Goal: Check status: Check status

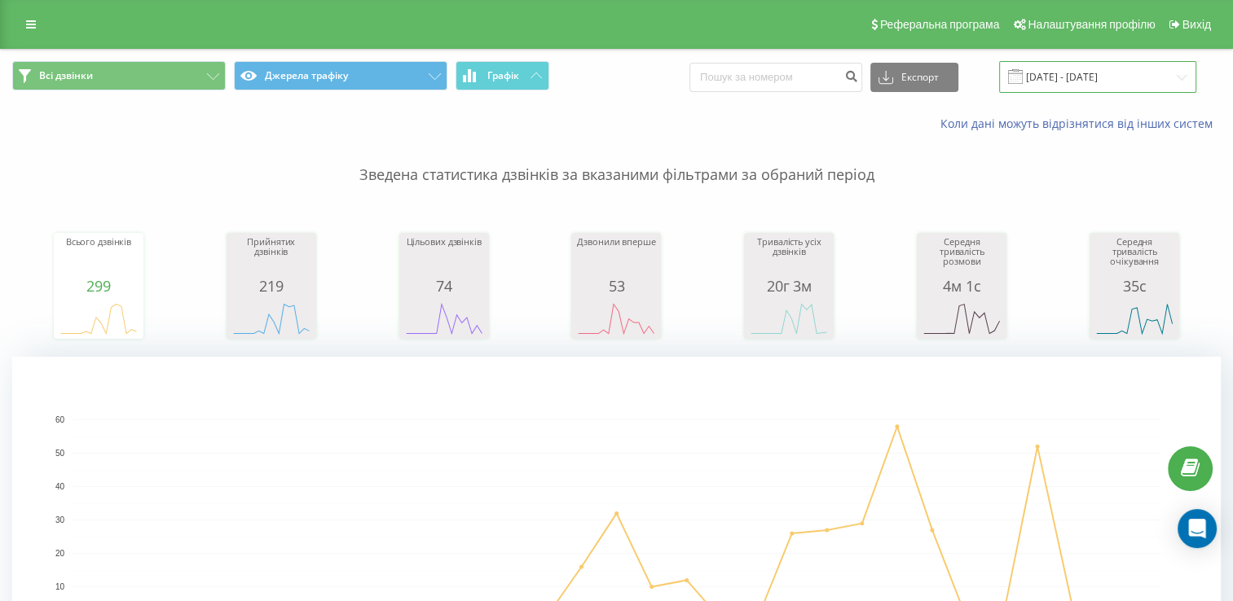
click at [1182, 74] on input "[DATE] - [DATE]" at bounding box center [1097, 77] width 197 height 32
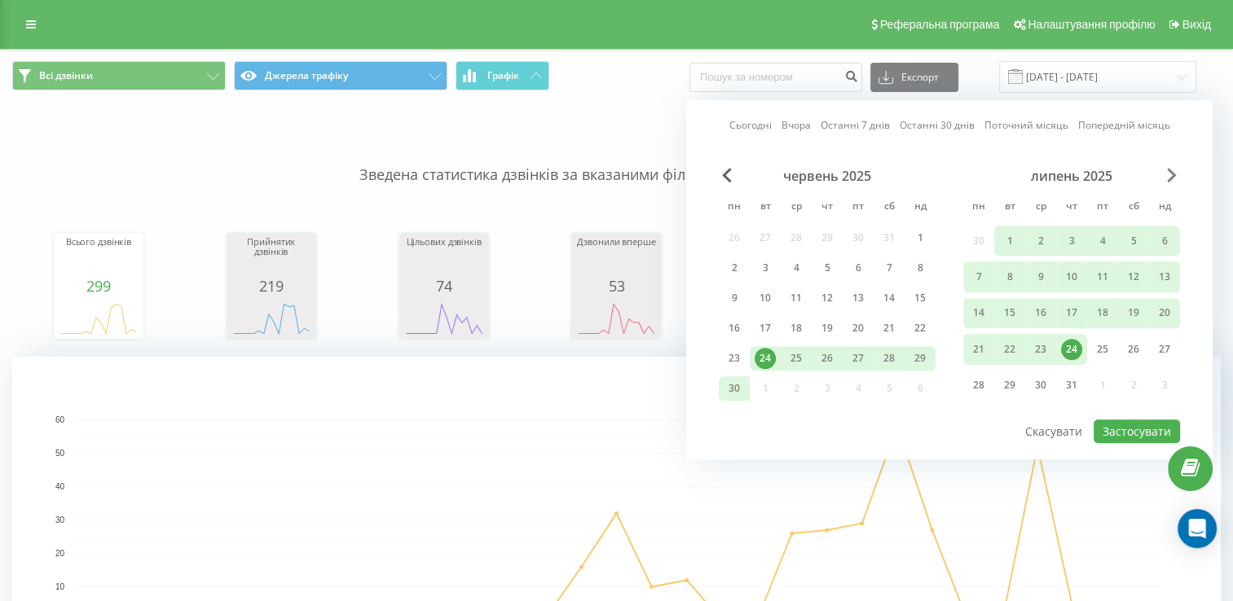
click at [1168, 176] on span "Next Month" at bounding box center [1172, 175] width 10 height 15
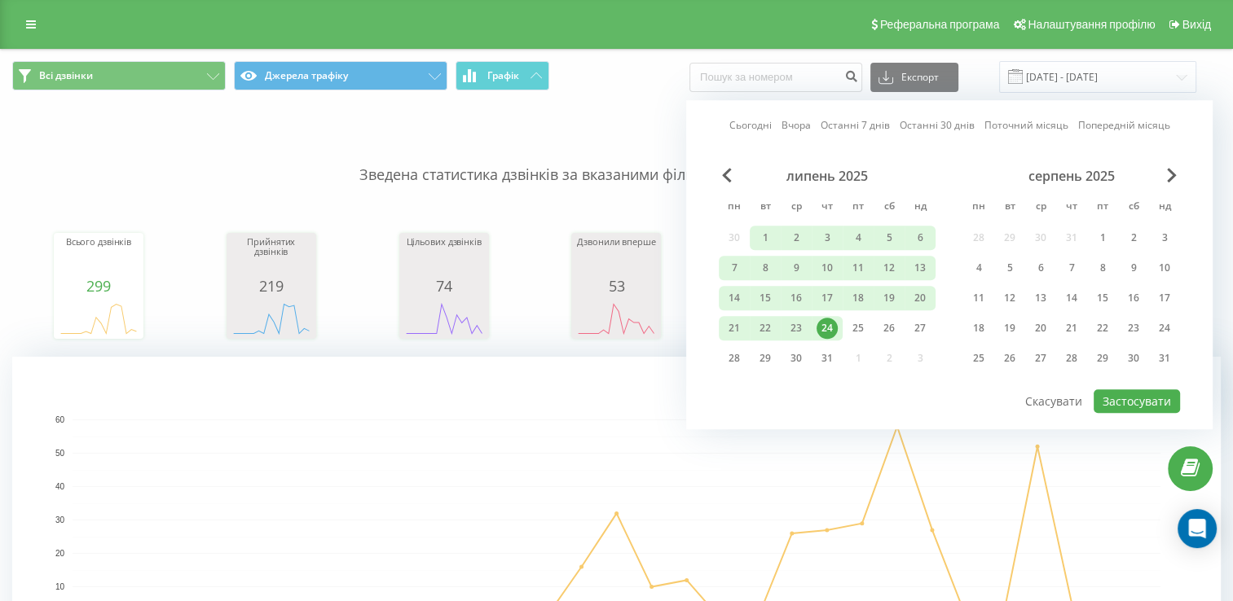
click at [933, 381] on div "липень 2025 пн вт ср чт пт сб нд 30 1 2 3 4 5 6 7 8 9 10 11 12 13 14 15 16 17 1…" at bounding box center [949, 278] width 461 height 220
click at [952, 158] on div "Сьогодні Вчора Останні 7 днів Останні 30 днів Поточний місяць Попередній місяць…" at bounding box center [949, 264] width 526 height 329
click at [856, 130] on link "Останні 7 днів" at bounding box center [854, 125] width 69 height 15
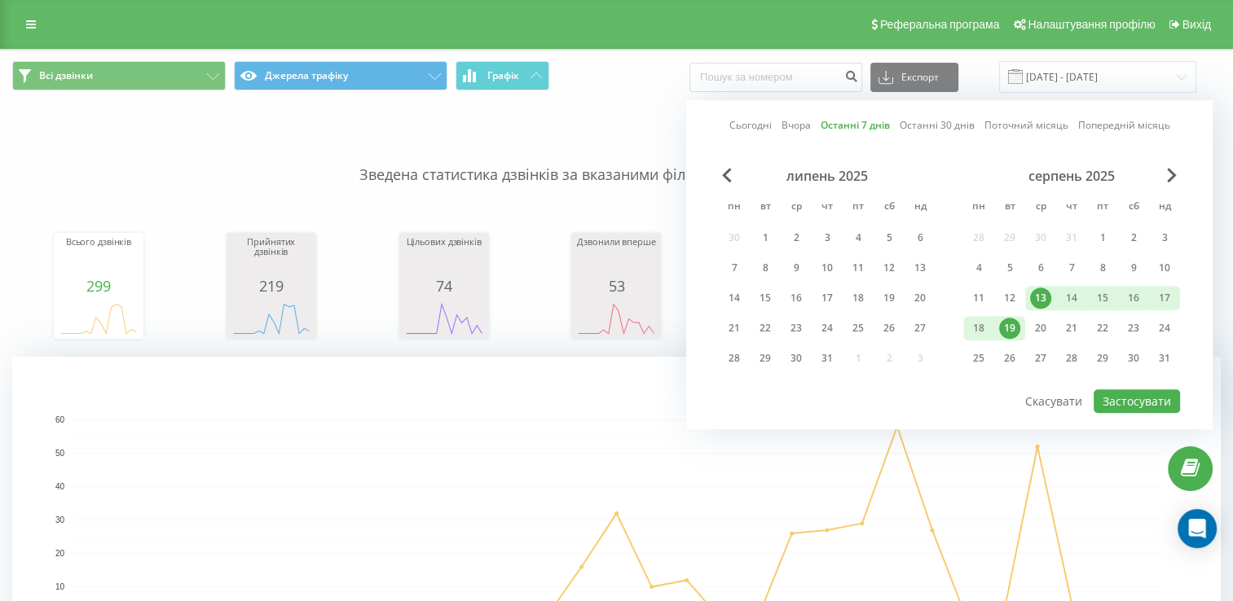
click at [795, 125] on link "Вчора" at bounding box center [795, 125] width 29 height 15
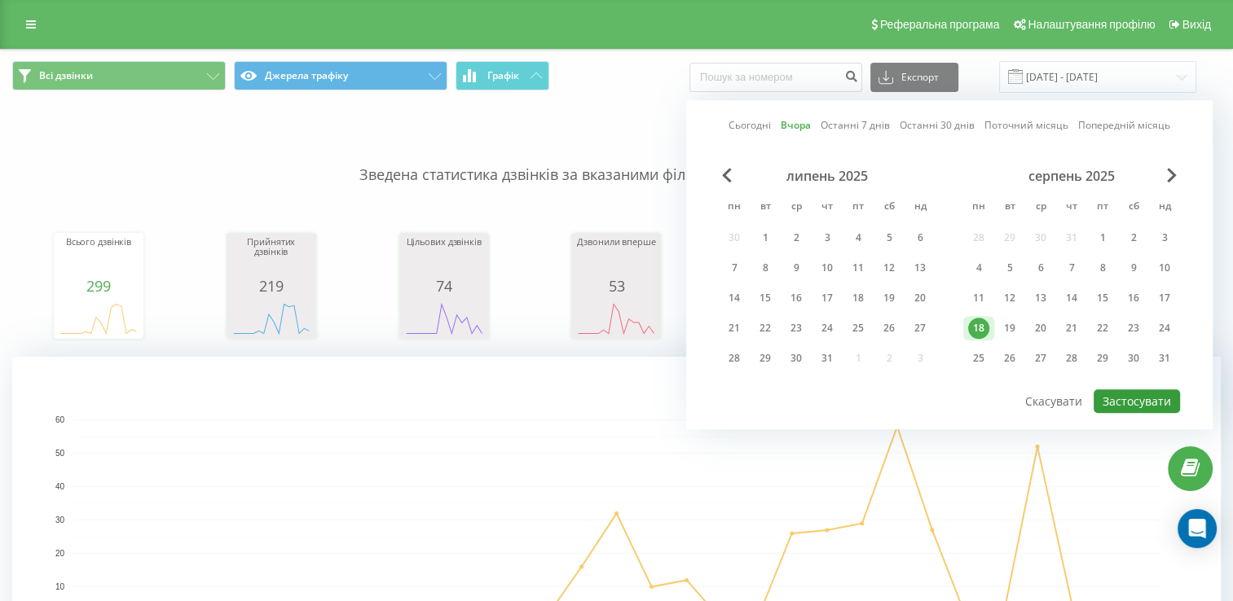
click at [1120, 393] on button "Застосувати" at bounding box center [1136, 401] width 86 height 24
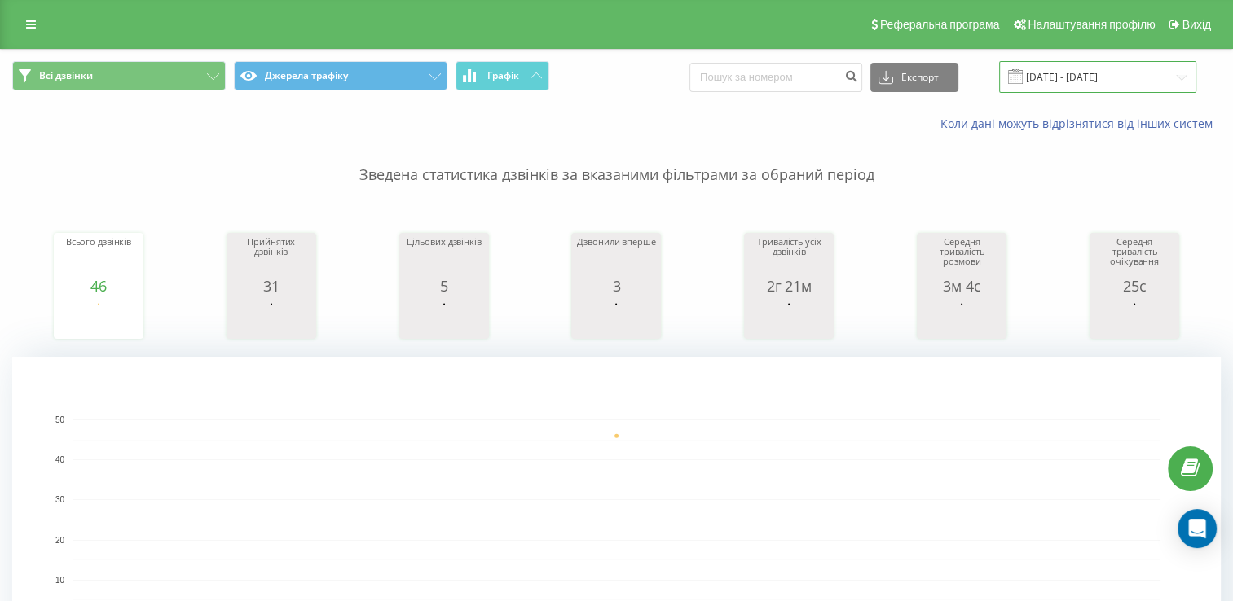
click at [1092, 81] on input "[DATE] - [DATE]" at bounding box center [1097, 77] width 197 height 32
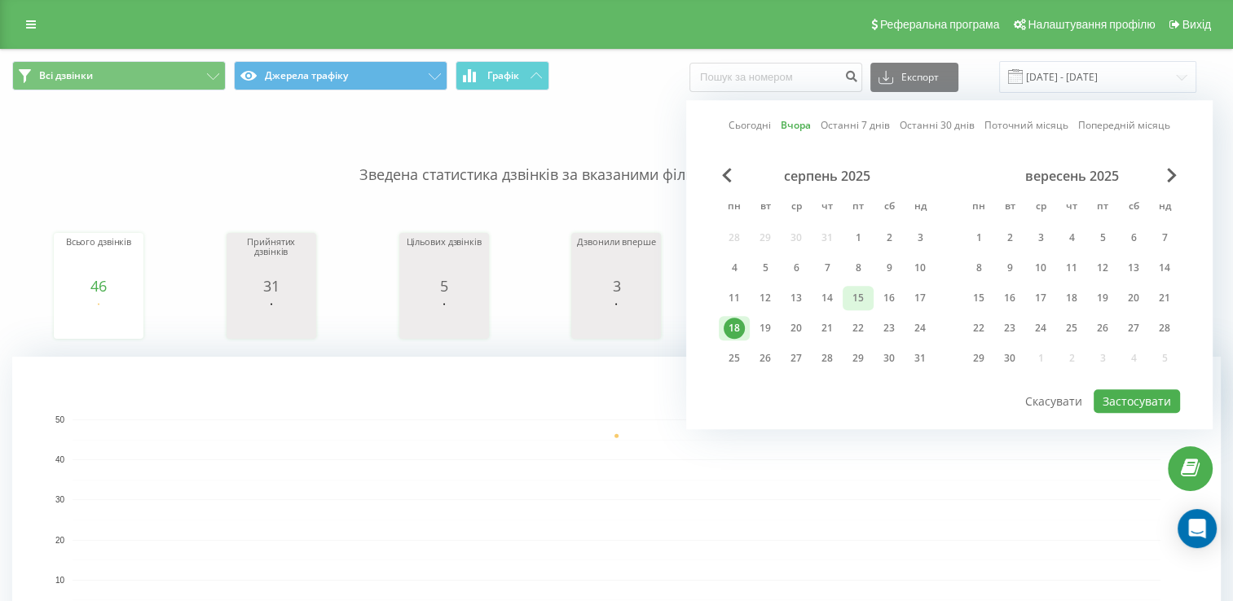
click at [864, 298] on div "15" at bounding box center [857, 298] width 21 height 21
click at [1124, 400] on button "Застосувати" at bounding box center [1136, 401] width 86 height 24
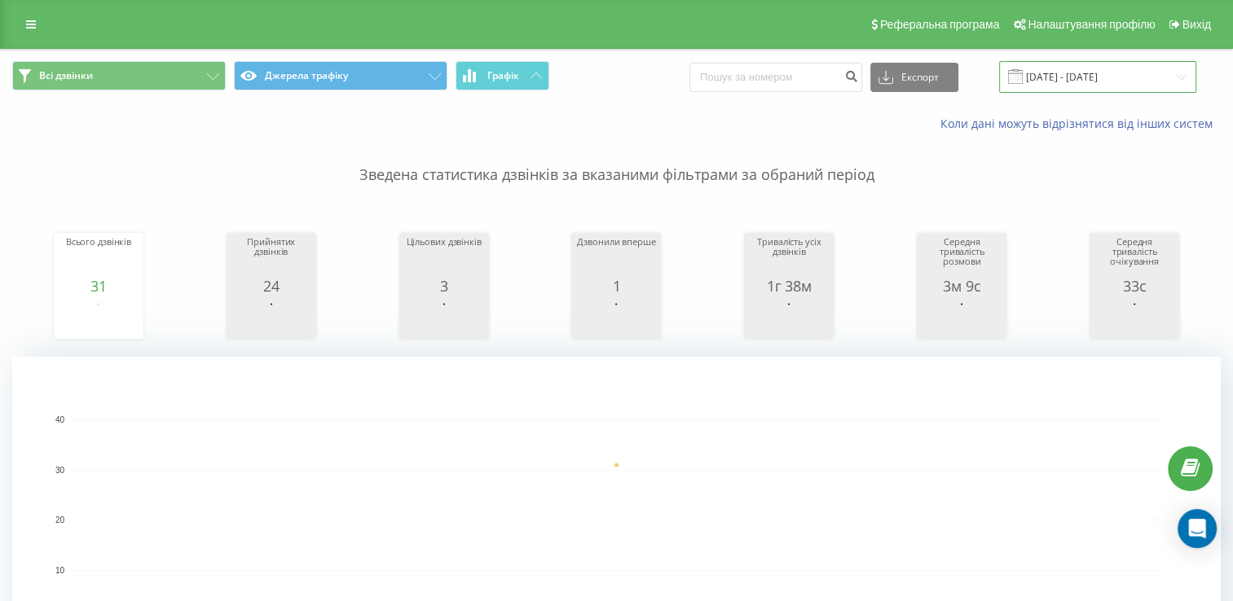
click at [1160, 76] on input "[DATE] - [DATE]" at bounding box center [1097, 77] width 197 height 32
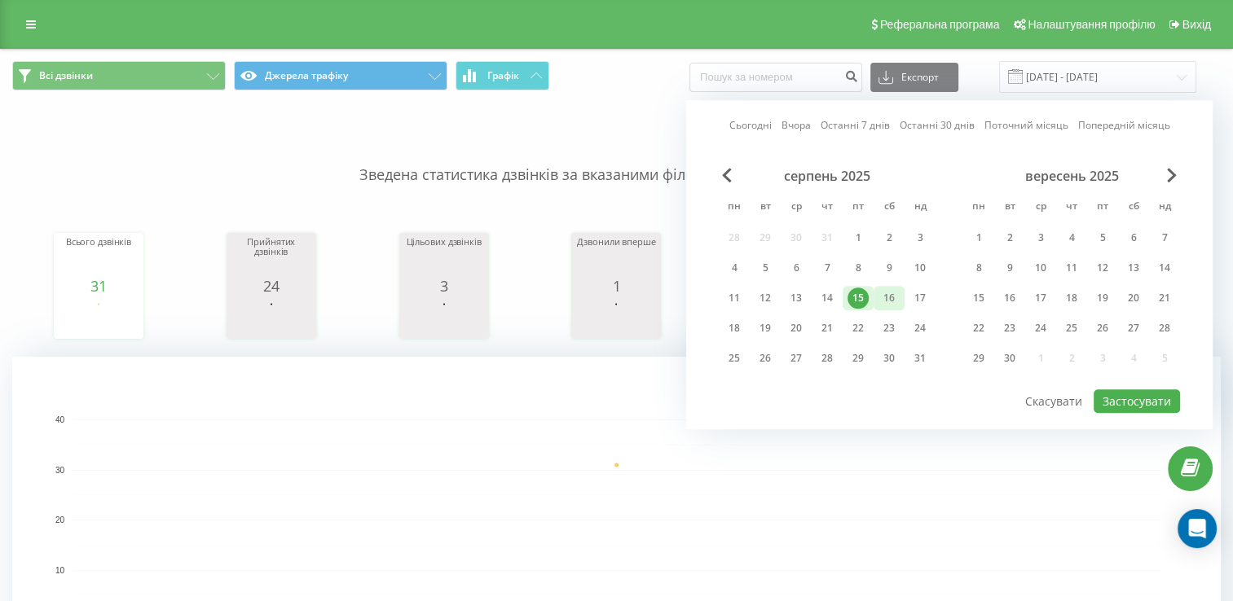
click at [891, 297] on div "16" at bounding box center [888, 298] width 21 height 21
click at [854, 298] on div "15" at bounding box center [857, 298] width 21 height 21
click at [735, 328] on div "18" at bounding box center [734, 328] width 21 height 21
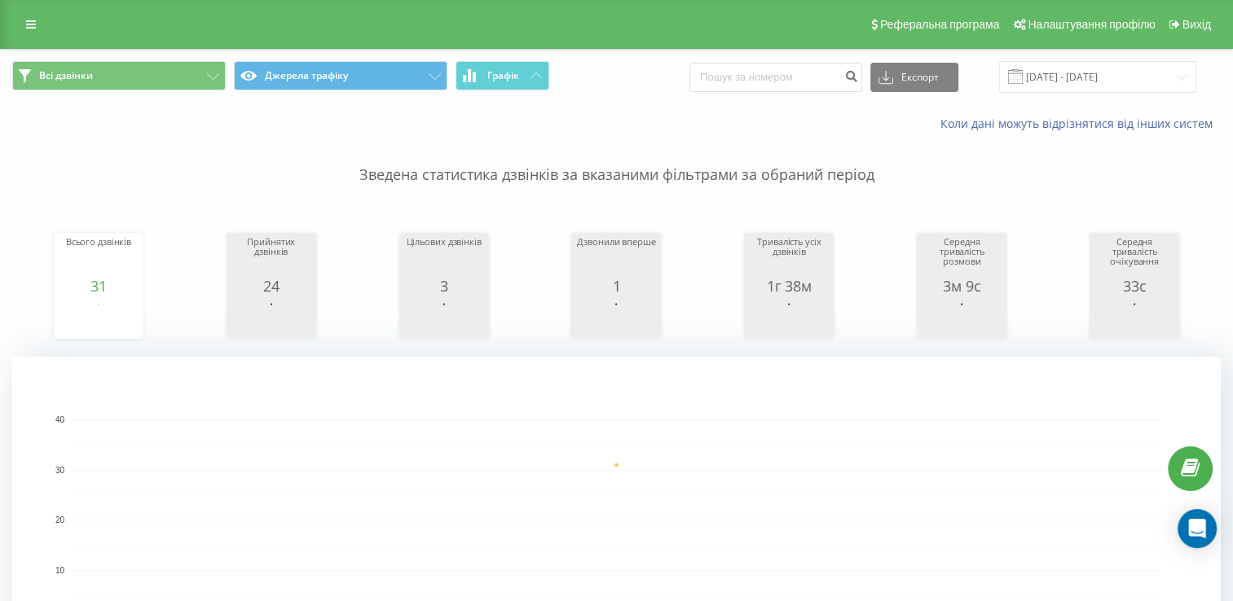
click at [433, 129] on div "Коли дані можуть відрізнятися вiд інших систем" at bounding box center [616, 123] width 1231 height 39
click at [477, 158] on p "Зведена статистика дзвінків за вказаними фільтрами за обраний період" at bounding box center [616, 159] width 1208 height 54
click at [1183, 80] on input "[DATE] - [DATE]" at bounding box center [1097, 77] width 197 height 32
click at [183, 116] on div "Коли дані можуть відрізнятися вiд інших систем" at bounding box center [616, 123] width 1231 height 39
click at [1170, 79] on input "[DATE] - [DATE]" at bounding box center [1097, 77] width 197 height 32
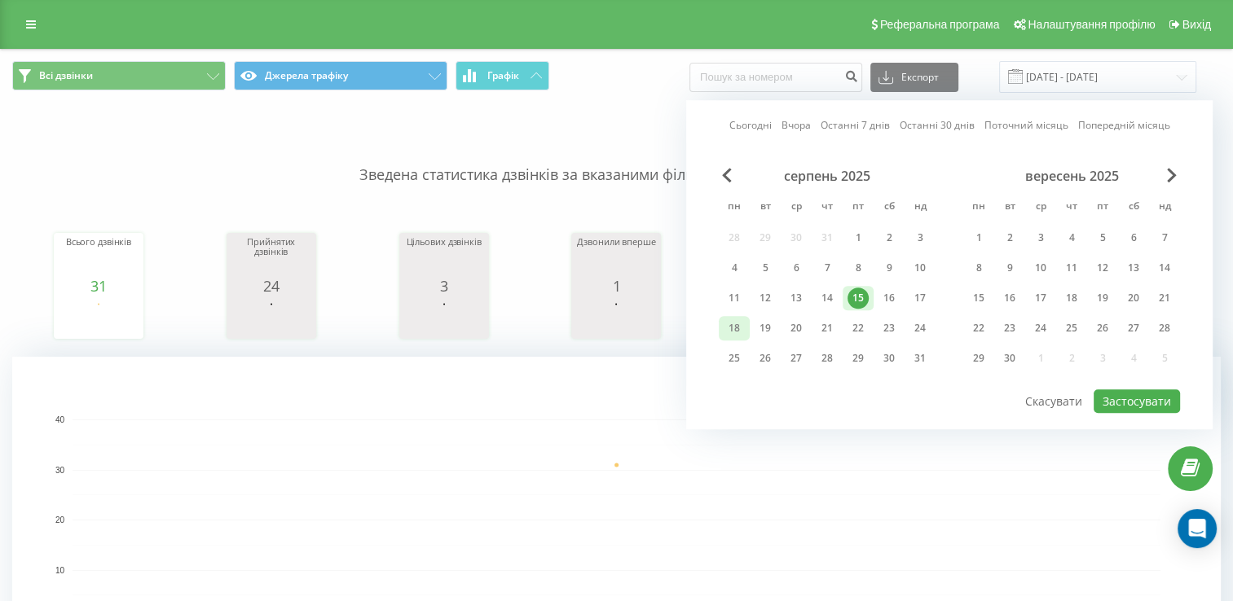
click at [739, 328] on div "18" at bounding box center [734, 328] width 21 height 21
click at [1131, 395] on button "Застосувати" at bounding box center [1136, 401] width 86 height 24
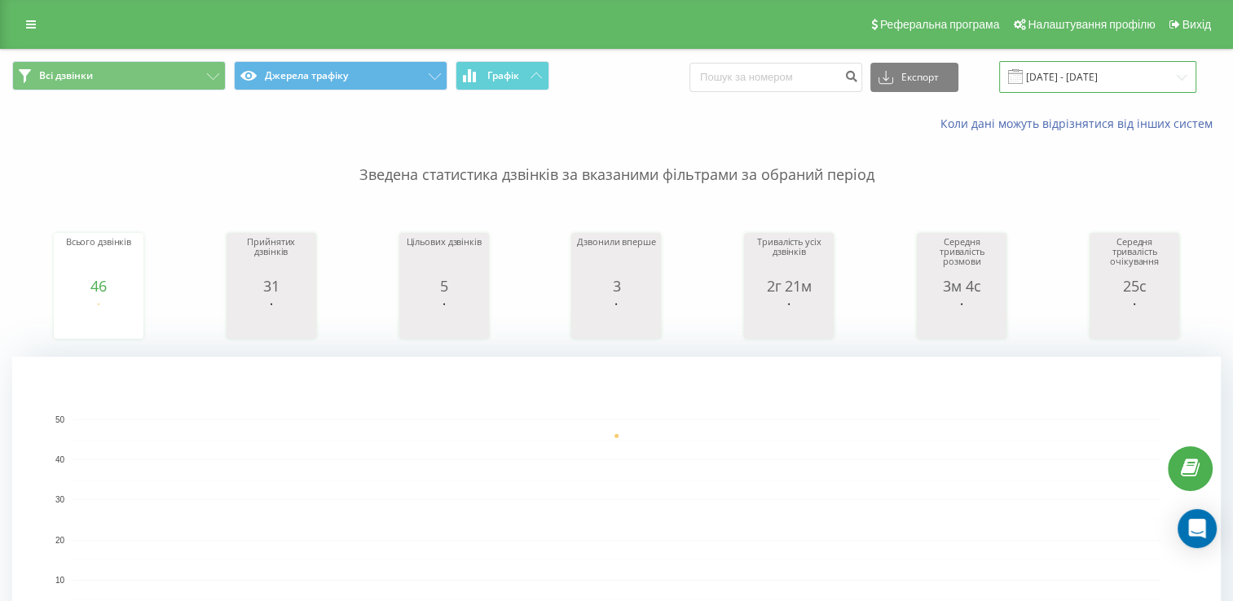
click at [1084, 77] on input "[DATE] - [DATE]" at bounding box center [1097, 77] width 197 height 32
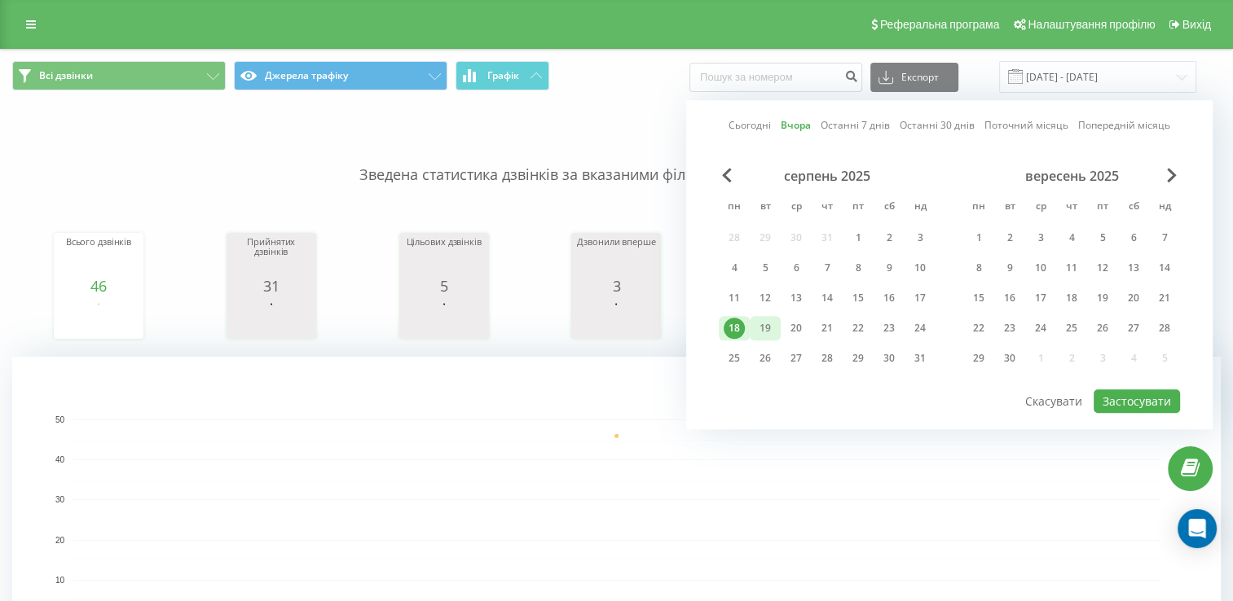
click at [773, 318] on div "19" at bounding box center [764, 328] width 21 height 21
click at [1137, 396] on button "Застосувати" at bounding box center [1136, 401] width 86 height 24
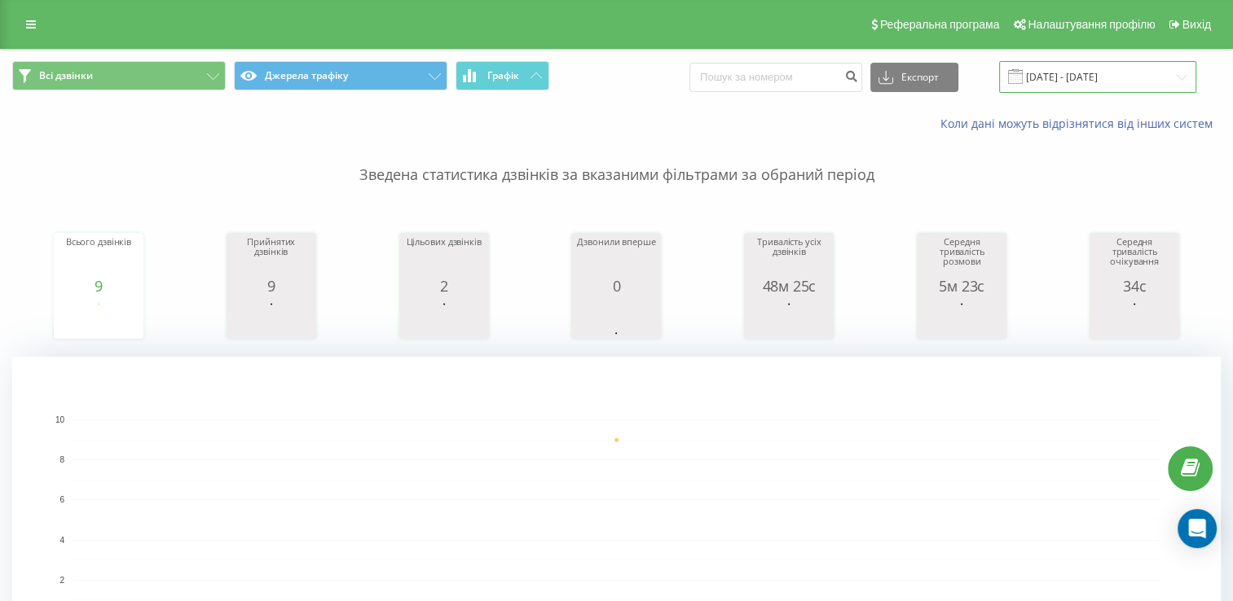
click at [1088, 78] on input "[DATE] - [DATE]" at bounding box center [1097, 77] width 197 height 32
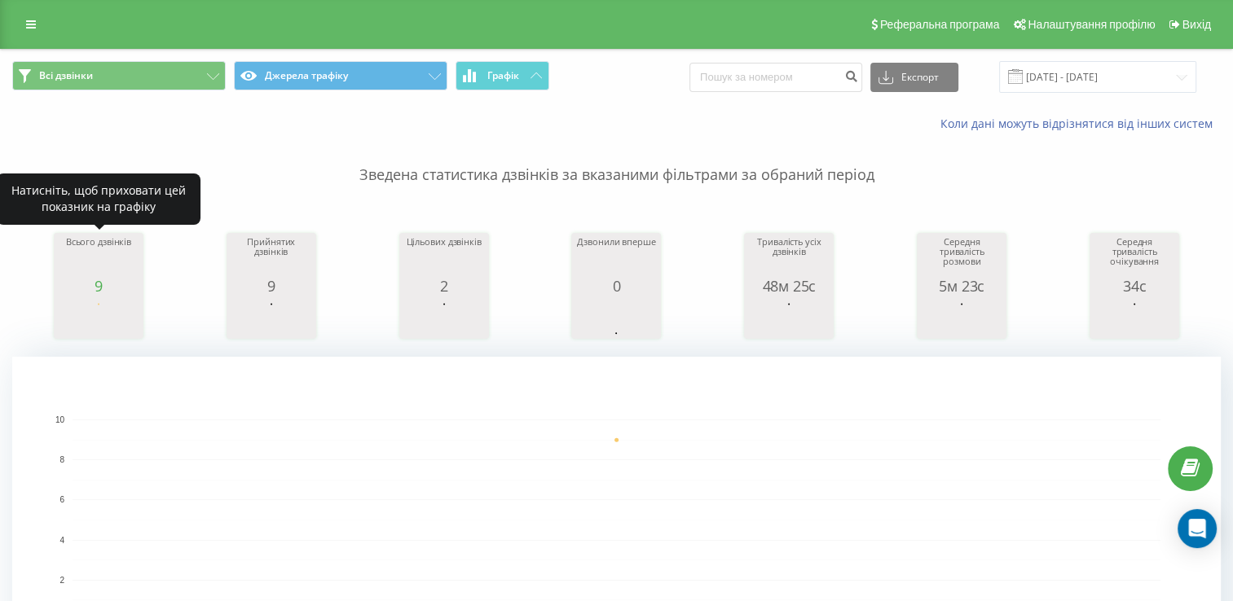
click at [56, 297] on div "Всього дзвінків 9 date totalCalls [DATE] 9 [DATE]" at bounding box center [99, 286] width 90 height 106
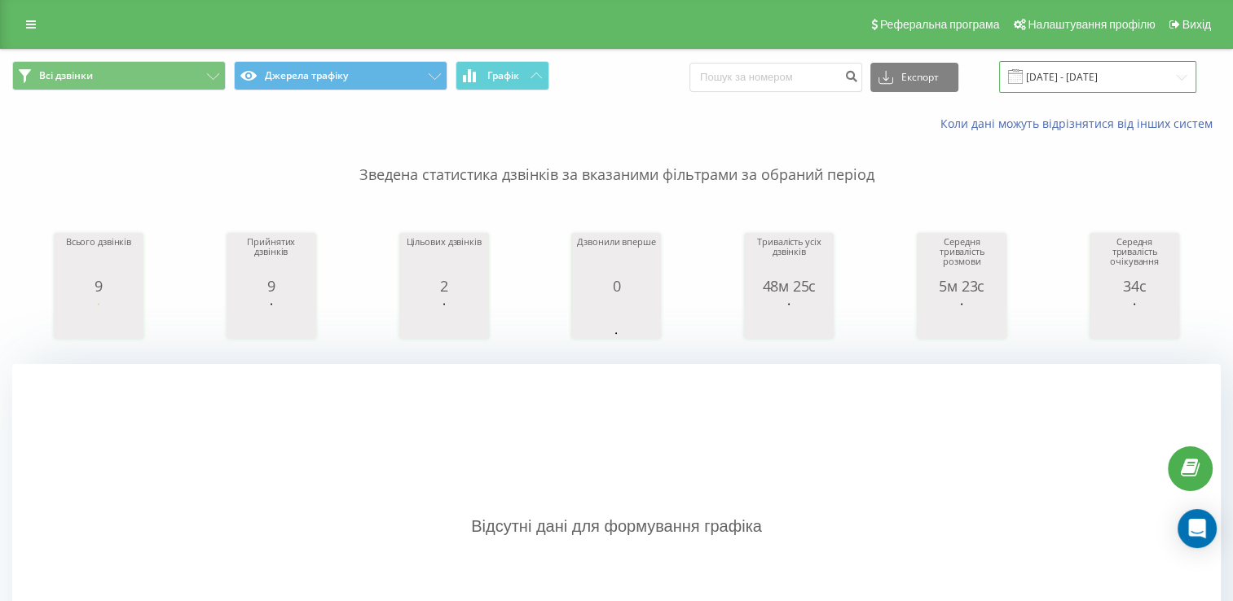
click at [1089, 74] on input "[DATE] - [DATE]" at bounding box center [1097, 77] width 197 height 32
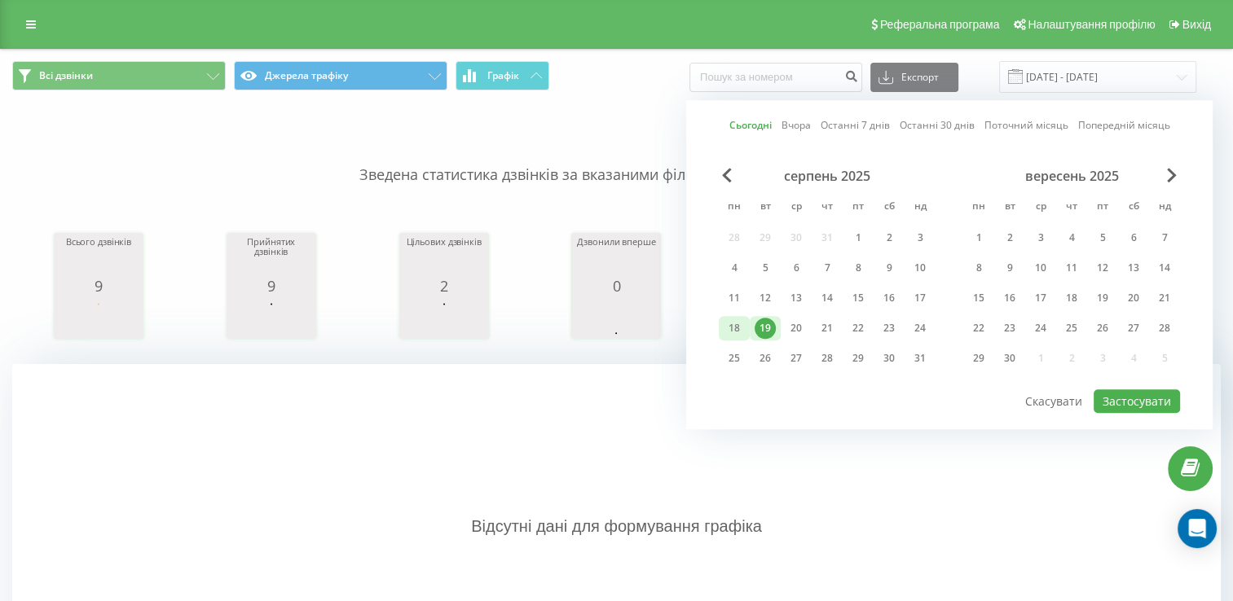
click at [737, 323] on div "18" at bounding box center [734, 328] width 21 height 21
click at [862, 298] on div "15" at bounding box center [857, 298] width 21 height 21
click at [1141, 401] on button "Застосувати" at bounding box center [1136, 401] width 86 height 24
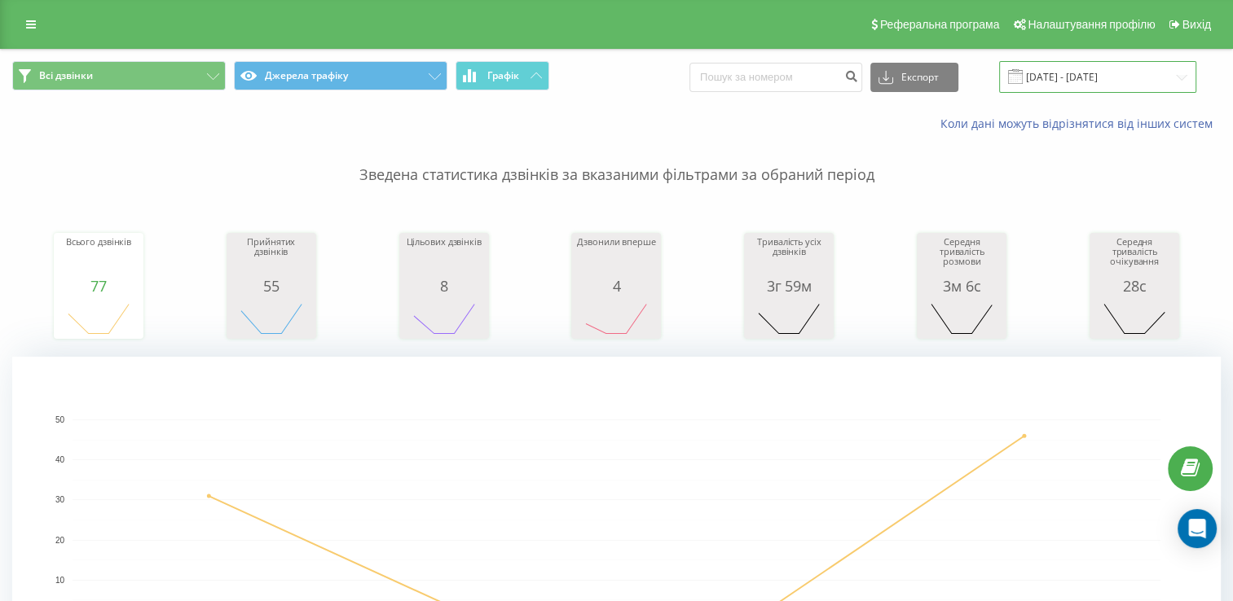
click at [1117, 80] on input "[DATE] - [DATE]" at bounding box center [1097, 77] width 197 height 32
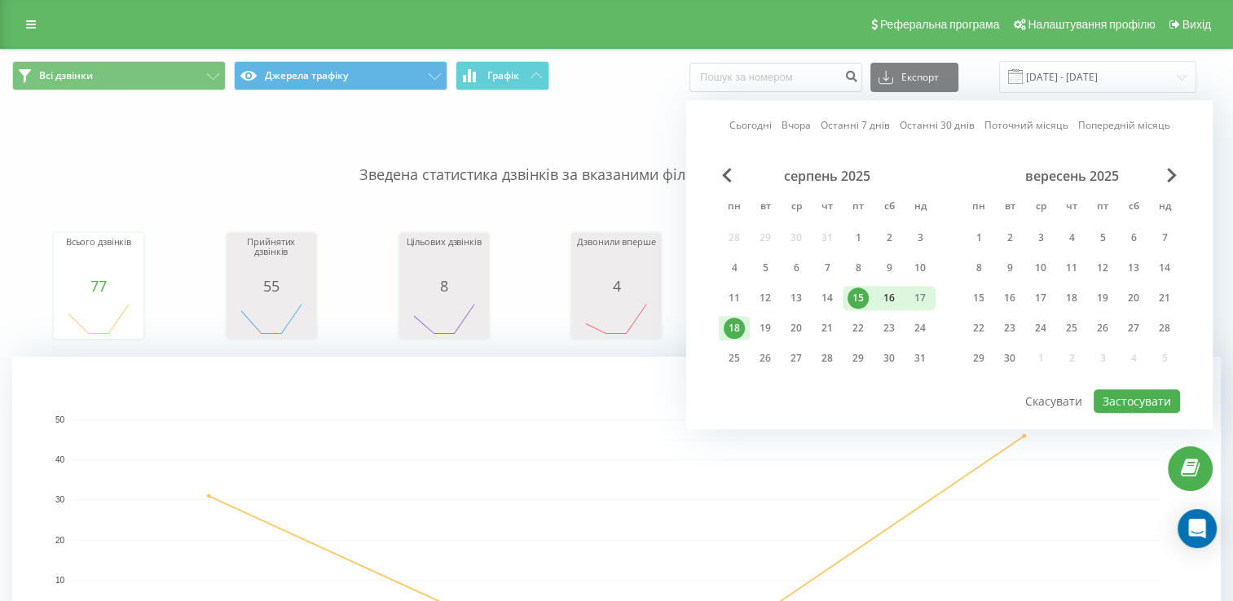
click at [885, 300] on div "16" at bounding box center [888, 298] width 21 height 21
click at [861, 301] on div "15" at bounding box center [857, 298] width 21 height 21
click at [1112, 402] on button "Застосувати" at bounding box center [1136, 401] width 86 height 24
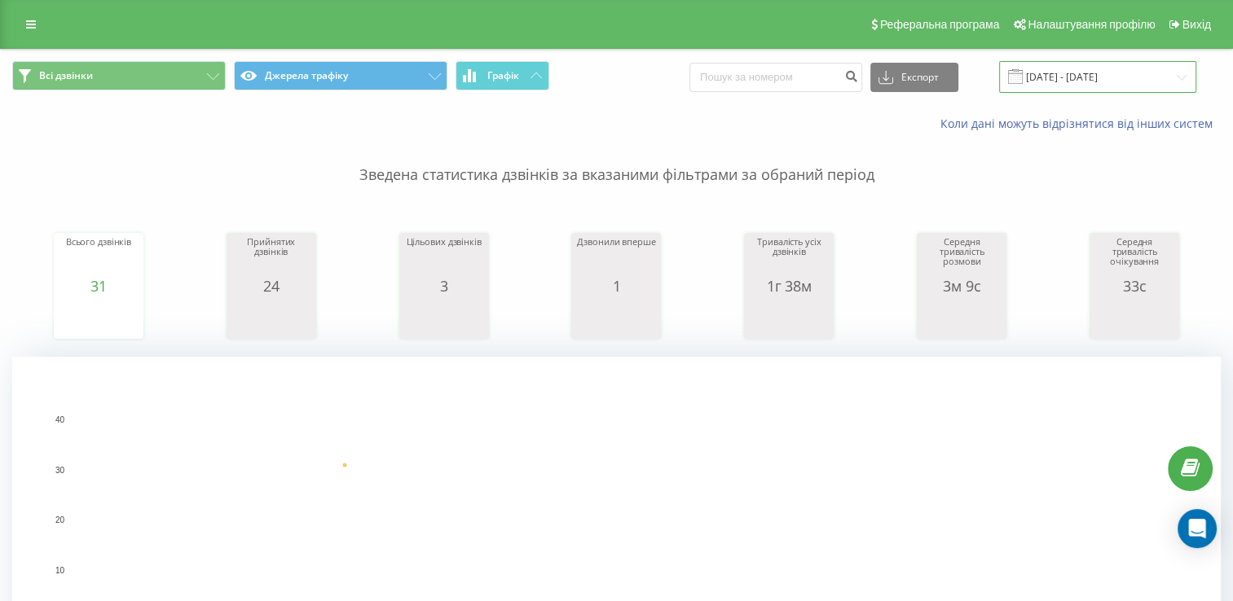
click at [1138, 80] on input "[DATE] - [DATE]" at bounding box center [1097, 77] width 197 height 32
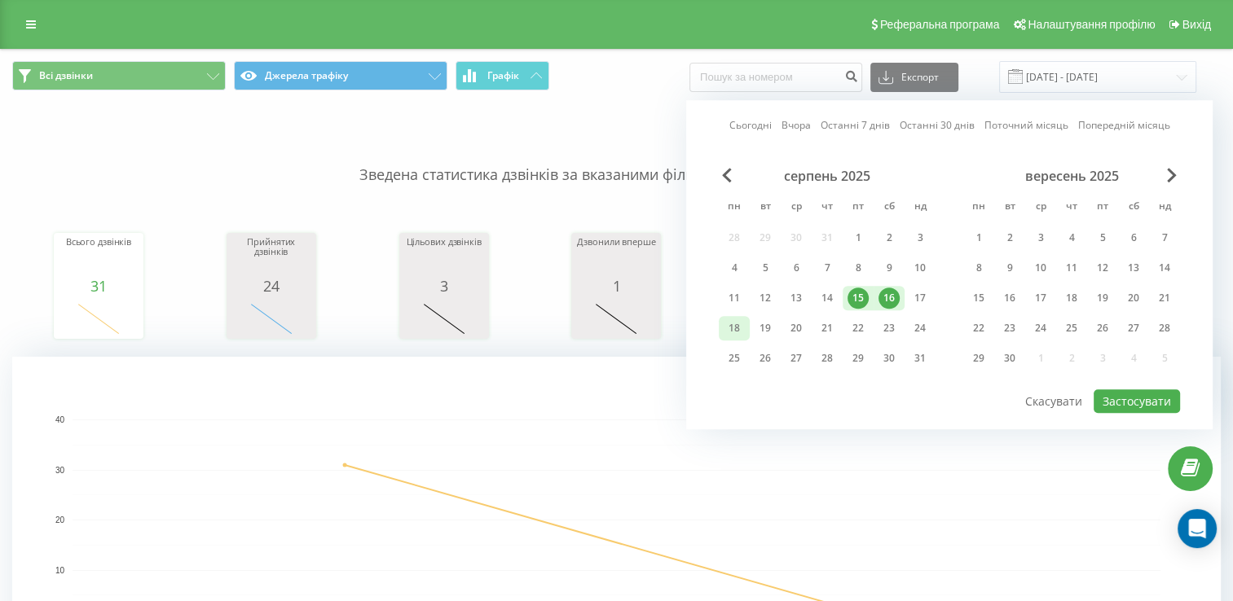
click at [730, 332] on div "18" at bounding box center [734, 328] width 21 height 21
click at [863, 303] on div "15" at bounding box center [857, 298] width 21 height 21
click at [739, 329] on div "18" at bounding box center [734, 328] width 21 height 21
click at [1119, 402] on button "Застосувати" at bounding box center [1136, 401] width 86 height 24
type input "[DATE] - [DATE]"
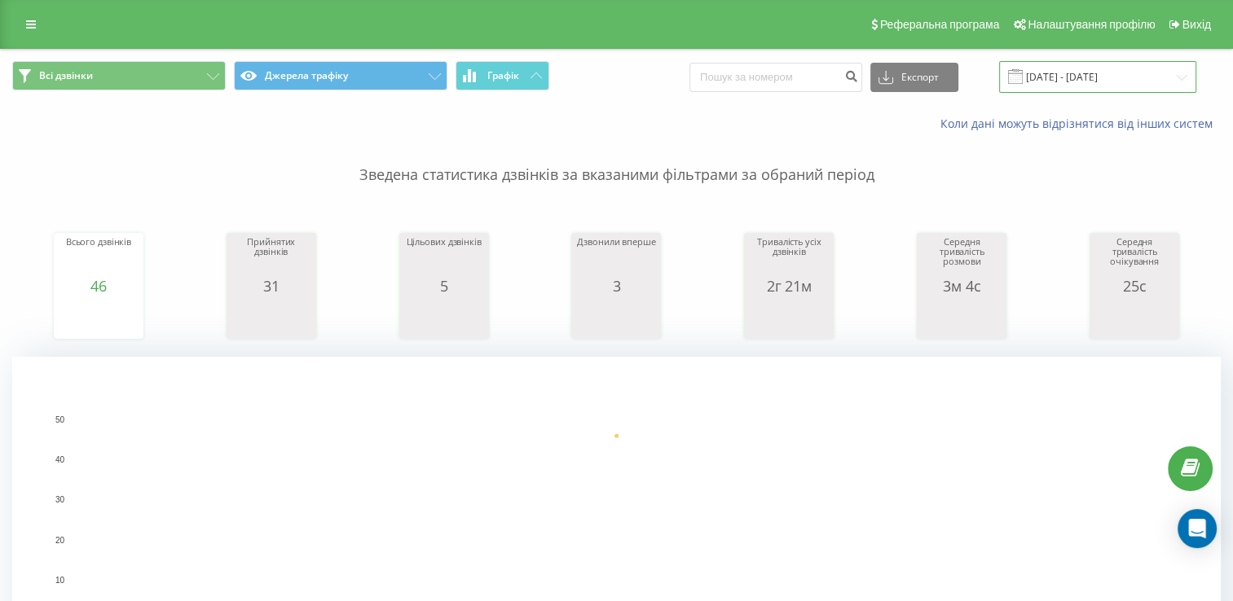
click at [1082, 83] on input "[DATE] - [DATE]" at bounding box center [1097, 77] width 197 height 32
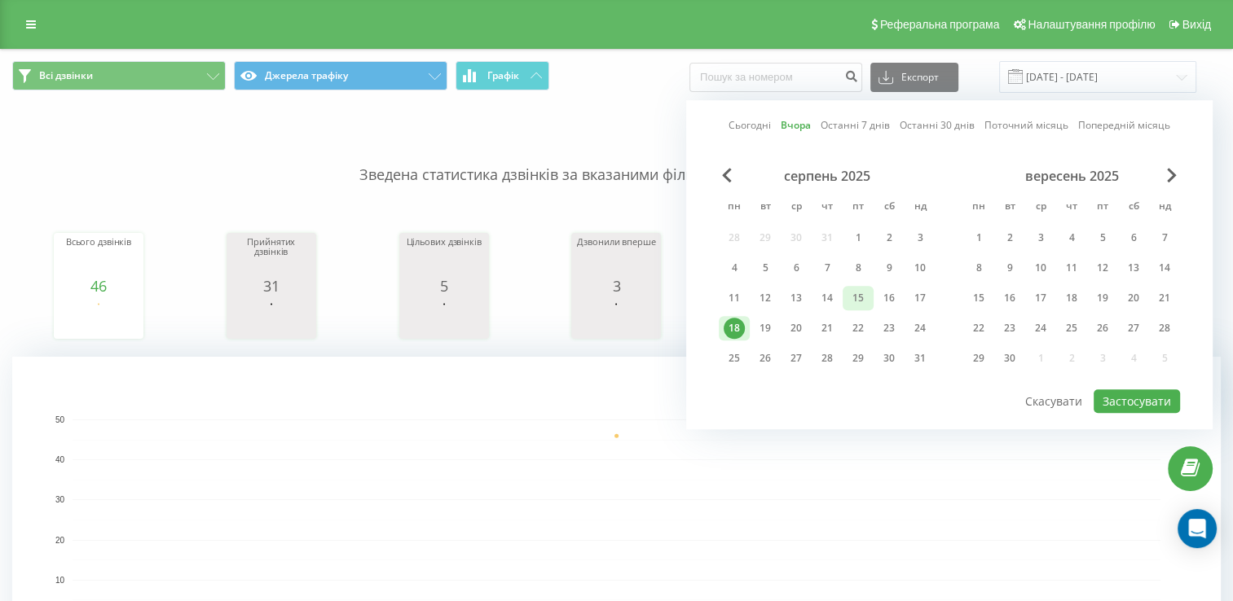
click at [864, 295] on div "15" at bounding box center [857, 298] width 21 height 21
